Goal: Navigation & Orientation: Find specific page/section

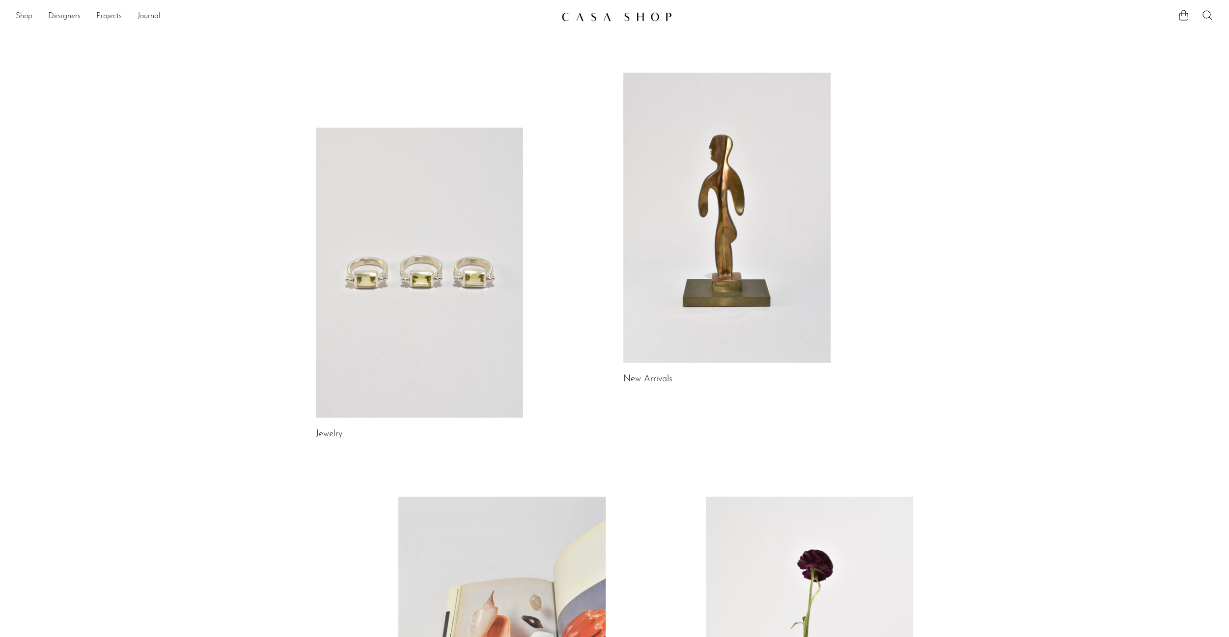
click at [23, 11] on link "Shop" at bounding box center [24, 16] width 17 height 13
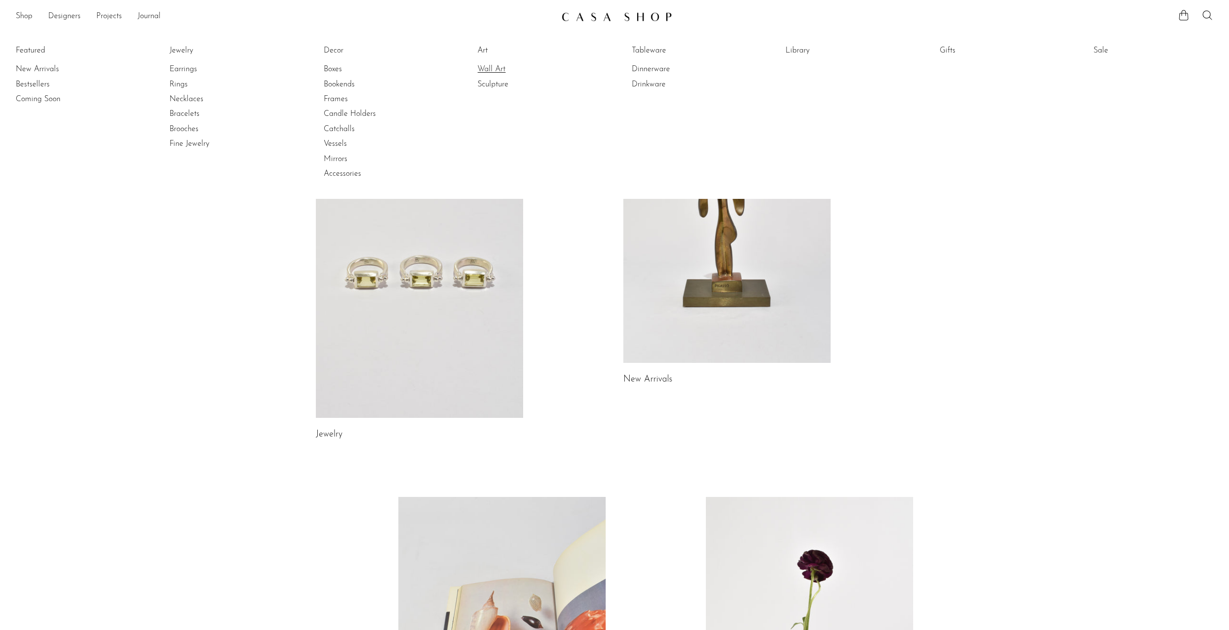
click at [486, 70] on link "Wall Art" at bounding box center [514, 69] width 74 height 11
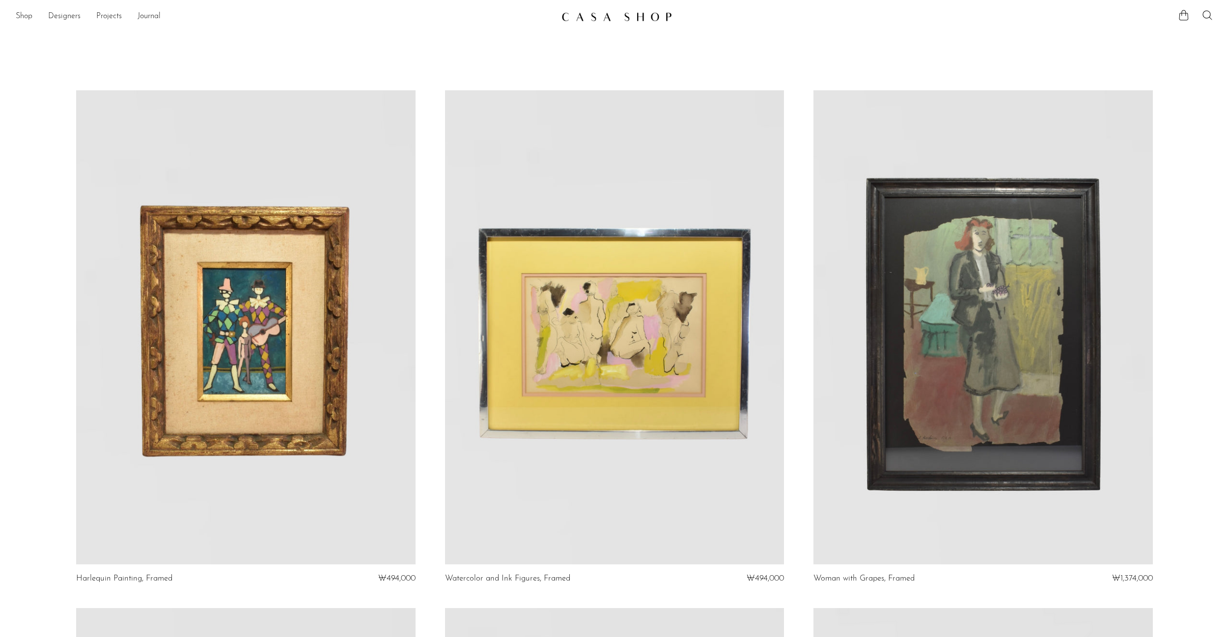
drag, startPoint x: 229, startPoint y: 80, endPoint x: 156, endPoint y: 56, distance: 76.4
click at [32, 14] on link "Shop" at bounding box center [24, 16] width 17 height 13
click at [19, 17] on link "Shop" at bounding box center [24, 16] width 17 height 13
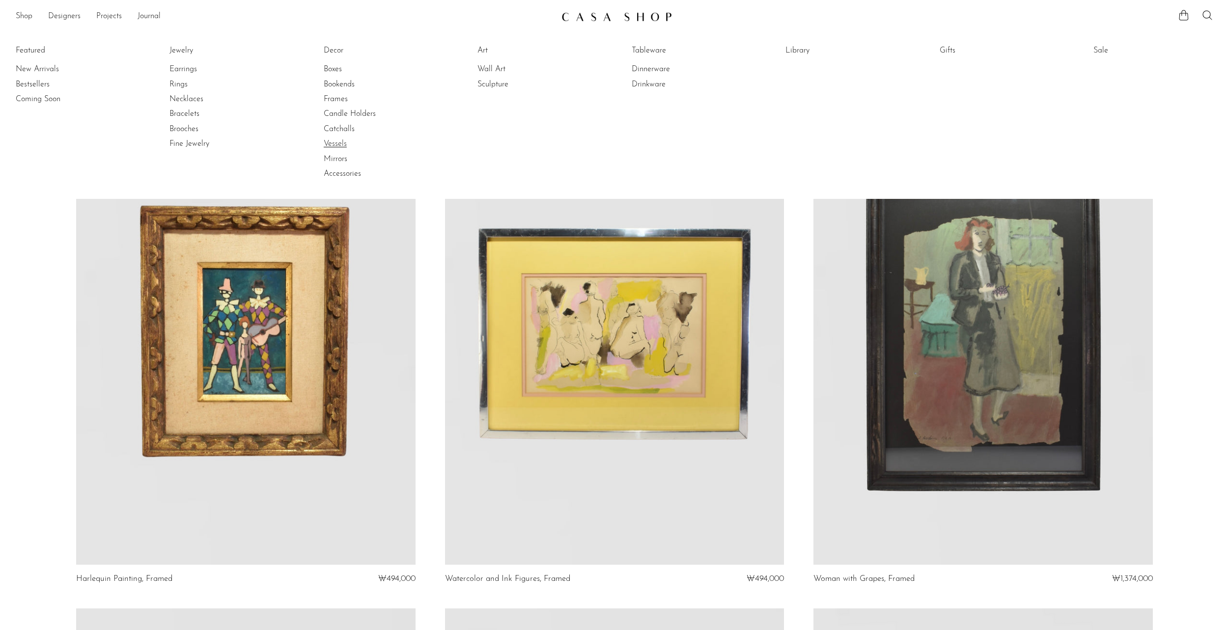
click at [343, 148] on link "Vessels" at bounding box center [361, 143] width 74 height 11
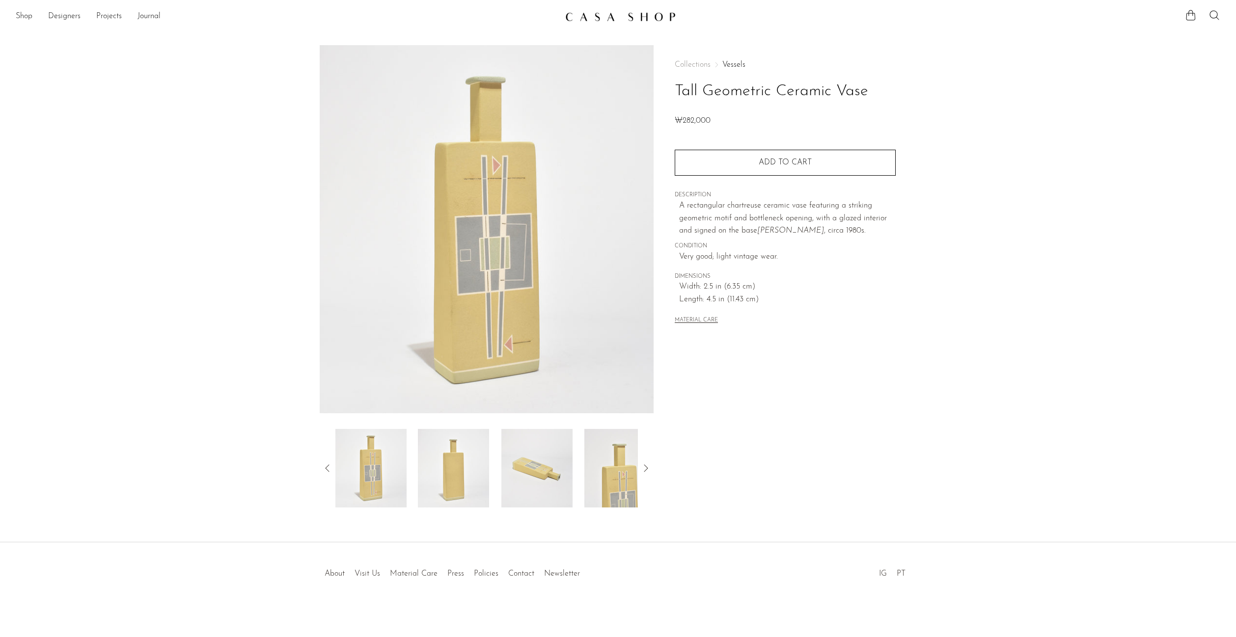
click at [601, 17] on img at bounding box center [620, 17] width 110 height 10
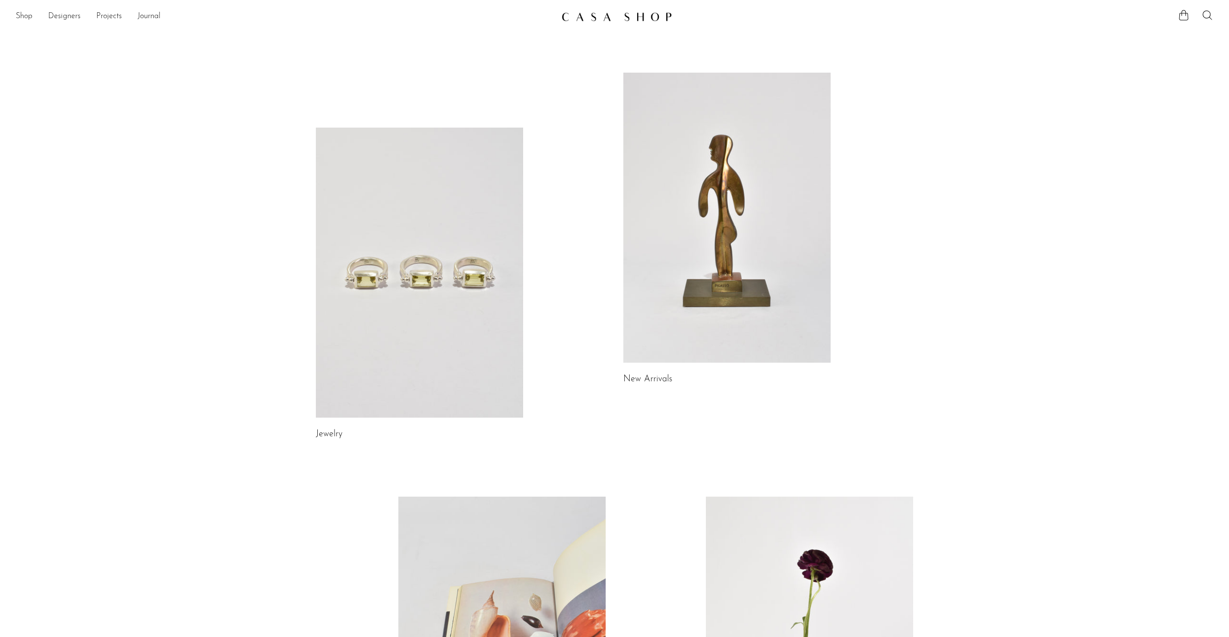
scroll to position [196, 0]
